Goal: Information Seeking & Learning: Find specific fact

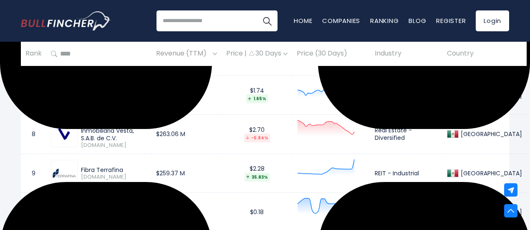
scroll to position [621, 0]
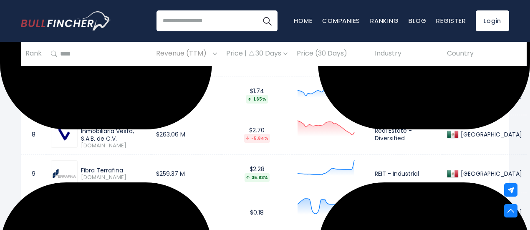
drag, startPoint x: 126, startPoint y: 147, endPoint x: 81, endPoint y: 124, distance: 49.8
click at [81, 124] on div "Corporación Inmobiliaria Vesta, S.A.B. de C.V. [DOMAIN_NAME]" at bounding box center [112, 135] width 69 height 30
copy div "Corporación Inmobiliaria Vesta, S.A.B. de C.V. [DOMAIN_NAME]"
drag, startPoint x: 124, startPoint y: 213, endPoint x: 81, endPoint y: 206, distance: 42.8
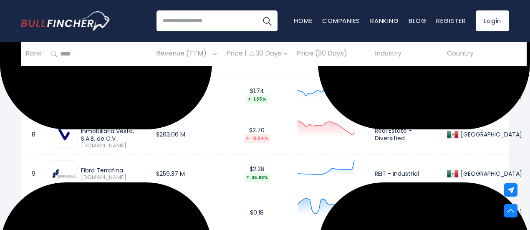
click at [81, 206] on div "Corpovael [DOMAIN_NAME]" at bounding box center [99, 212] width 96 height 27
copy div "Corpovael"
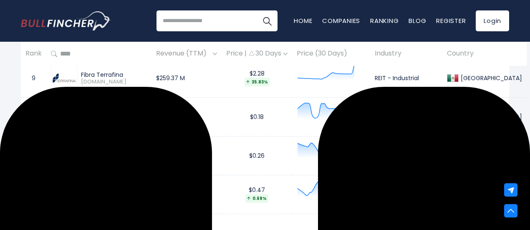
scroll to position [717, 0]
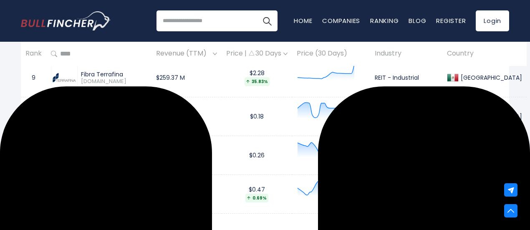
drag, startPoint x: 122, startPoint y: 159, endPoint x: 81, endPoint y: 149, distance: 42.2
click at [81, 149] on div "Fideicomiso Irrevocable" at bounding box center [114, 151] width 66 height 15
copy div "Fideicomiso Irrevocable"
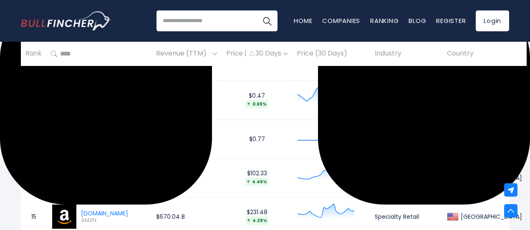
scroll to position [819, 0]
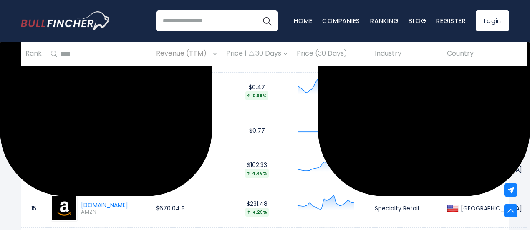
drag, startPoint x: 137, startPoint y: 130, endPoint x: 82, endPoint y: 125, distance: 55.7
click at [82, 125] on div "Planigrupo LATAM" at bounding box center [114, 128] width 66 height 8
copy div "Planigrupo LATAM"
click at [292, 190] on td at bounding box center [331, 208] width 78 height 39
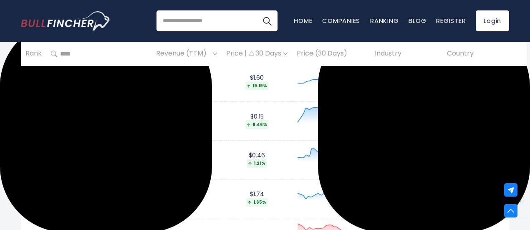
scroll to position [508, 0]
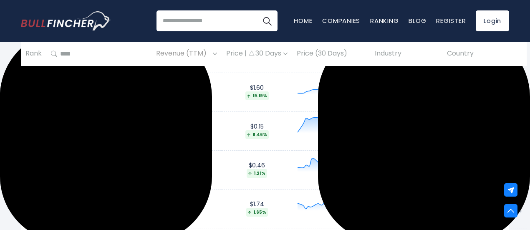
drag, startPoint x: 121, startPoint y: 129, endPoint x: 82, endPoint y: 128, distance: 38.4
click at [82, 128] on div "Grupo Gicsa" at bounding box center [114, 128] width 66 height 8
copy div "Grupo Gicsa"
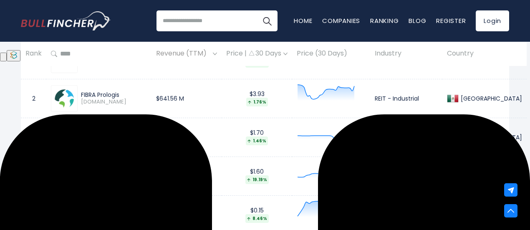
scroll to position [423, 0]
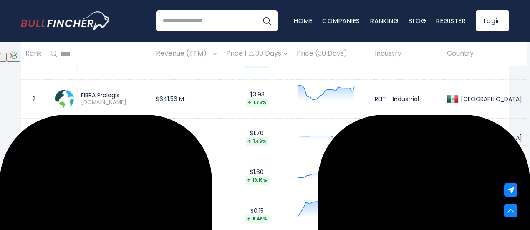
drag, startPoint x: 119, startPoint y: 143, endPoint x: 80, endPoint y: 133, distance: 39.8
click at [80, 133] on div "[PERSON_NAME] Integrales [DOMAIN_NAME]" at bounding box center [112, 137] width 69 height 22
copy div "[PERSON_NAME] Integrales"
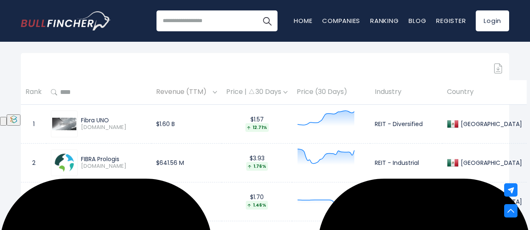
scroll to position [431, 0]
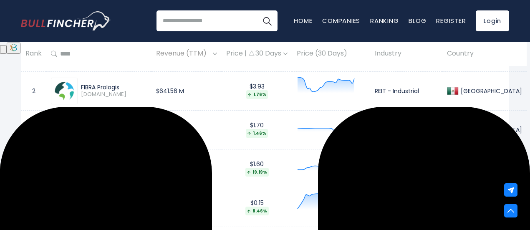
drag, startPoint x: 368, startPoint y: 132, endPoint x: 431, endPoint y: 130, distance: 63.5
click at [431, 130] on td "Real Estate - Services" at bounding box center [406, 129] width 72 height 39
copy td "Real Estate - Services"
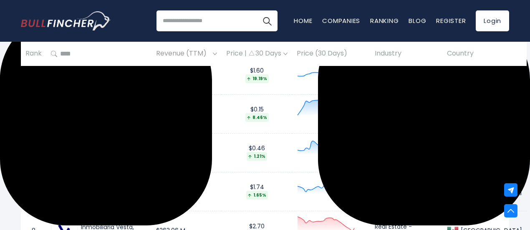
scroll to position [526, 0]
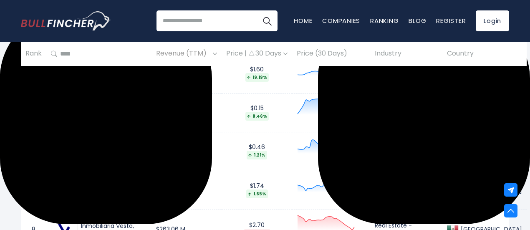
drag, startPoint x: 368, startPoint y: 111, endPoint x: 398, endPoint y: 121, distance: 31.3
click at [398, 121] on td "Real Estate - Diversified" at bounding box center [406, 112] width 72 height 39
copy td "Real Estate - Diversified"
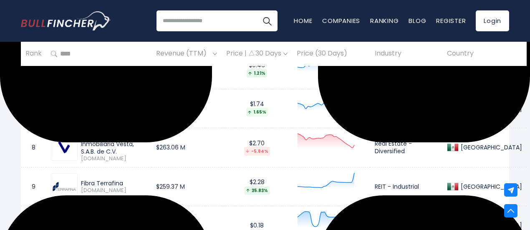
scroll to position [628, 0]
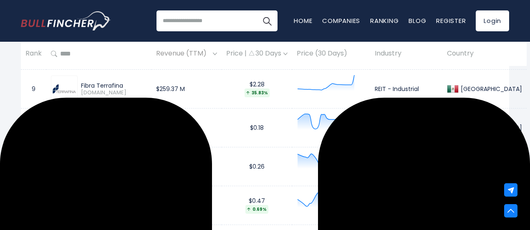
drag, startPoint x: 369, startPoint y: 124, endPoint x: 410, endPoint y: 134, distance: 42.1
click at [410, 134] on td "Real Estate - Development" at bounding box center [406, 128] width 72 height 39
copy td "Real Estate - Development"
drag, startPoint x: 368, startPoint y: 168, endPoint x: 426, endPoint y: 174, distance: 58.3
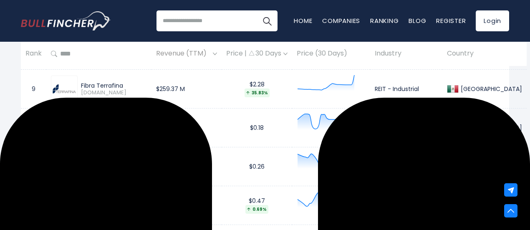
click at [426, 174] on td "REIT - Hotel & Motel" at bounding box center [406, 166] width 72 height 39
copy td "REIT - Hotel & Motel"
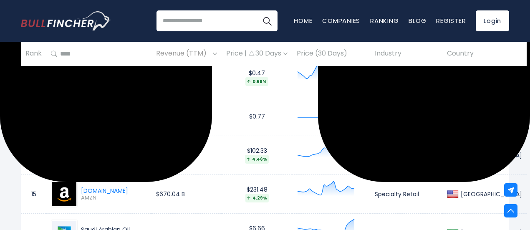
scroll to position [836, 0]
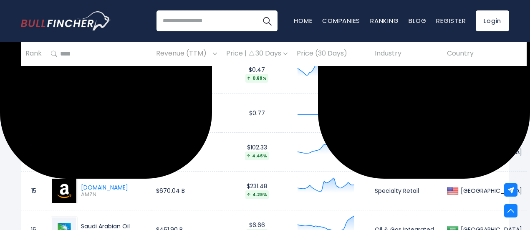
click at [222, 119] on td "$0.77" at bounding box center [257, 113] width 71 height 39
drag, startPoint x: 370, startPoint y: 117, endPoint x: 429, endPoint y: 118, distance: 58.9
click at [429, 118] on td "Real Estate - Services" at bounding box center [406, 113] width 72 height 39
drag, startPoint x: 368, startPoint y: 114, endPoint x: 430, endPoint y: 118, distance: 61.9
click at [430, 118] on td "Real Estate - Services" at bounding box center [406, 113] width 72 height 39
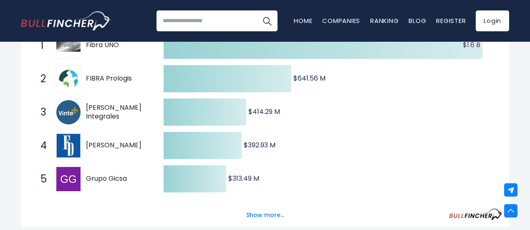
scroll to position [0, 0]
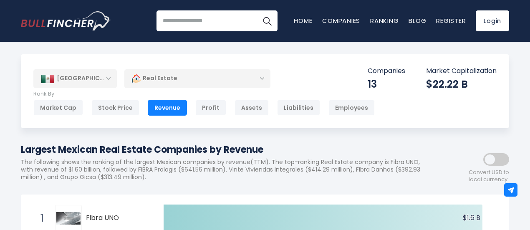
drag, startPoint x: 268, startPoint y: 149, endPoint x: 20, endPoint y: 149, distance: 247.5
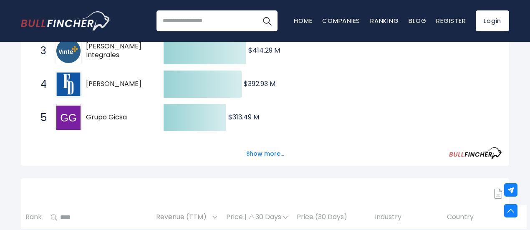
scroll to position [235, 0]
click at [260, 159] on button "Show more..." at bounding box center [265, 154] width 48 height 14
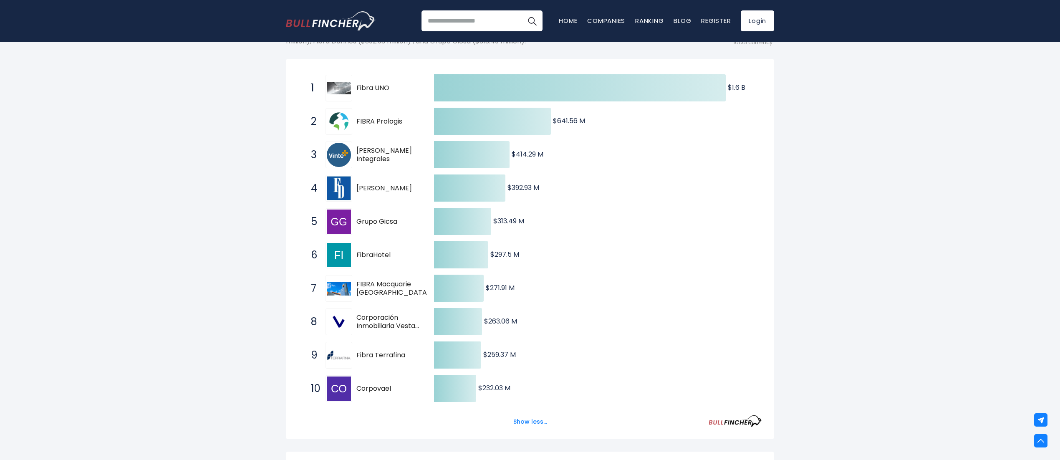
scroll to position [138, 0]
drag, startPoint x: 424, startPoint y: 155, endPoint x: 89, endPoint y: 257, distance: 349.9
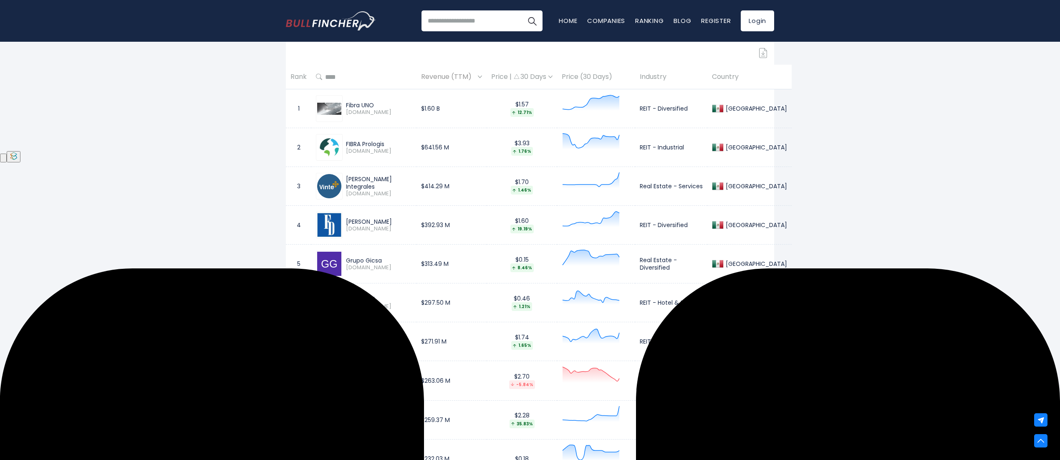
scroll to position [552, 0]
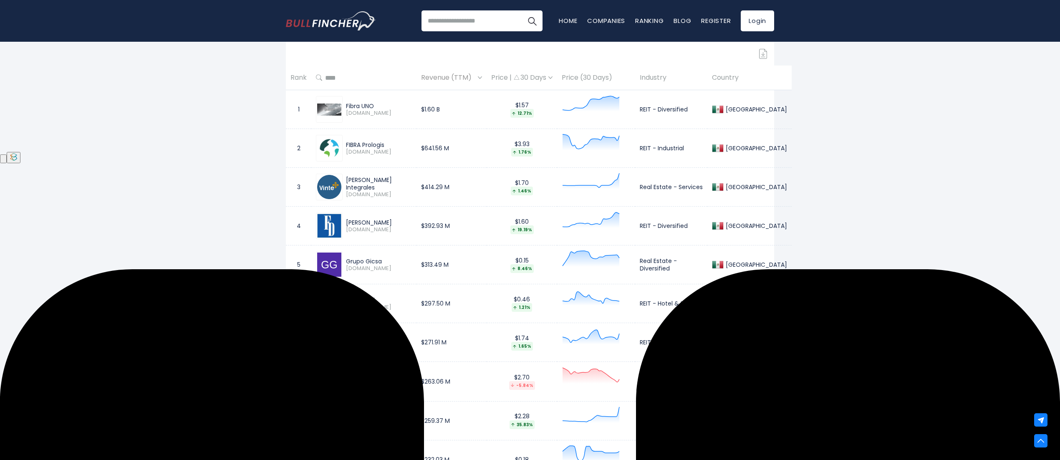
drag, startPoint x: 349, startPoint y: 106, endPoint x: 420, endPoint y: 150, distance: 83.0
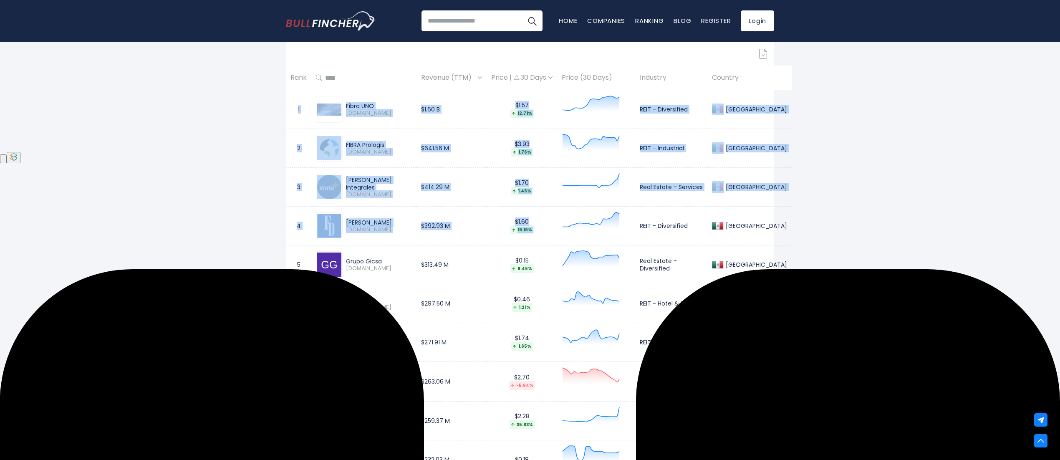
drag, startPoint x: 294, startPoint y: 107, endPoint x: 558, endPoint y: 207, distance: 282.6
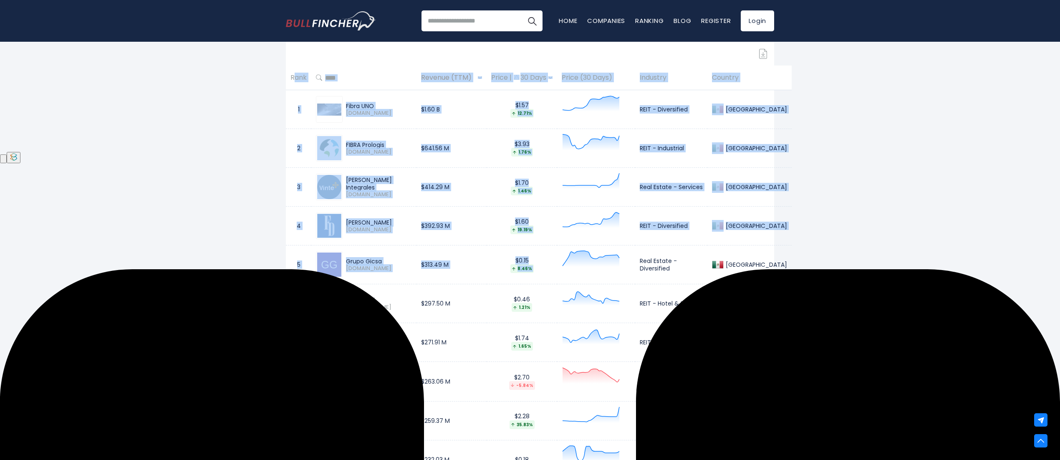
drag, startPoint x: 291, startPoint y: 75, endPoint x: 608, endPoint y: 277, distance: 376.0
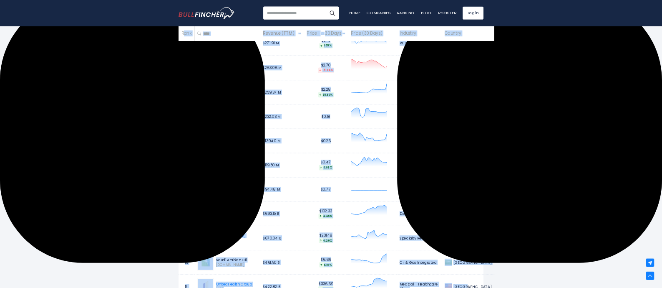
scroll to position [857, 0]
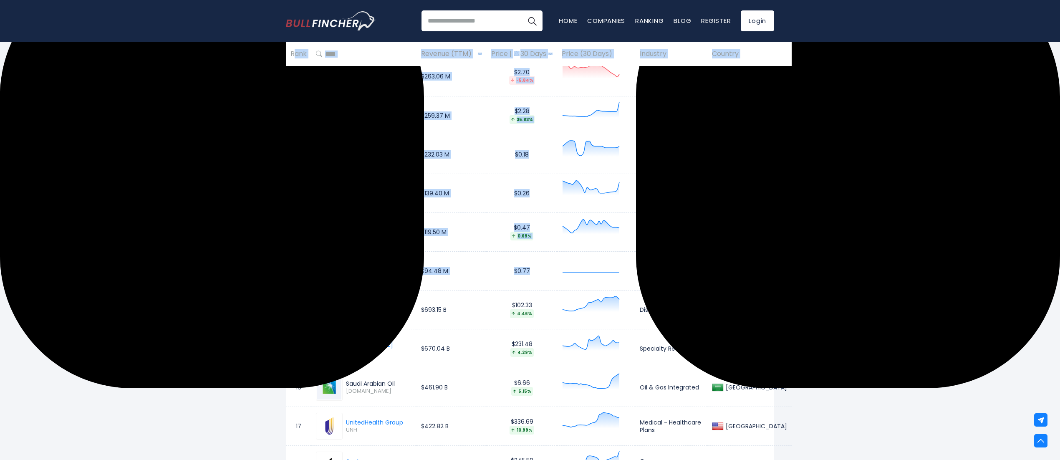
drag, startPoint x: 291, startPoint y: 78, endPoint x: 757, endPoint y: 270, distance: 504.2
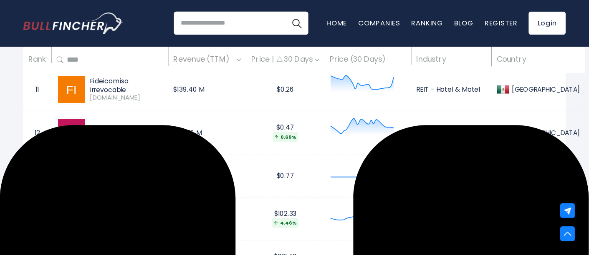
scroll to position [955, 0]
